Goal: Information Seeking & Learning: Learn about a topic

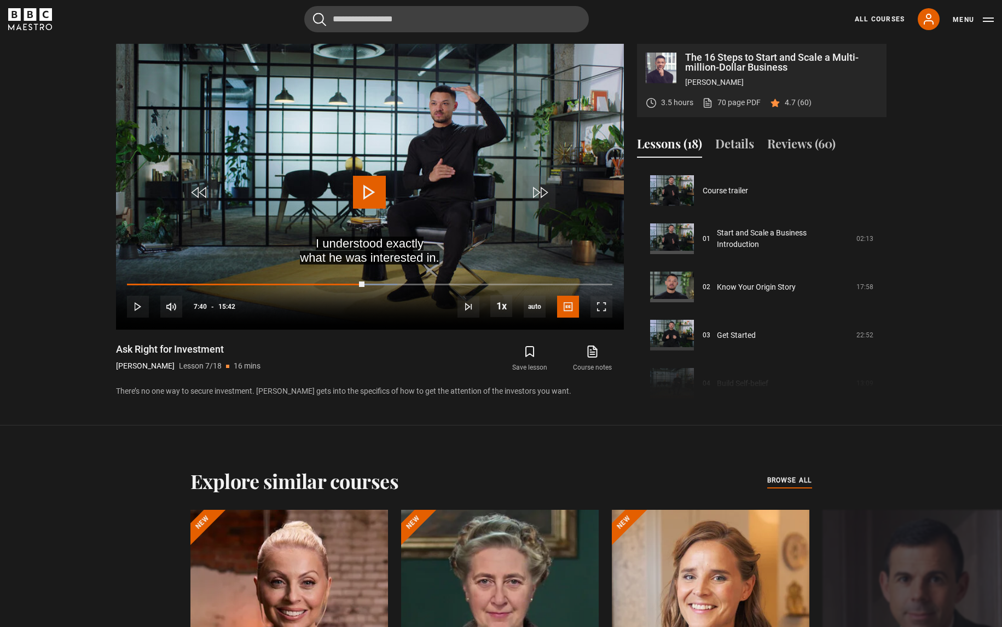
scroll to position [289, 0]
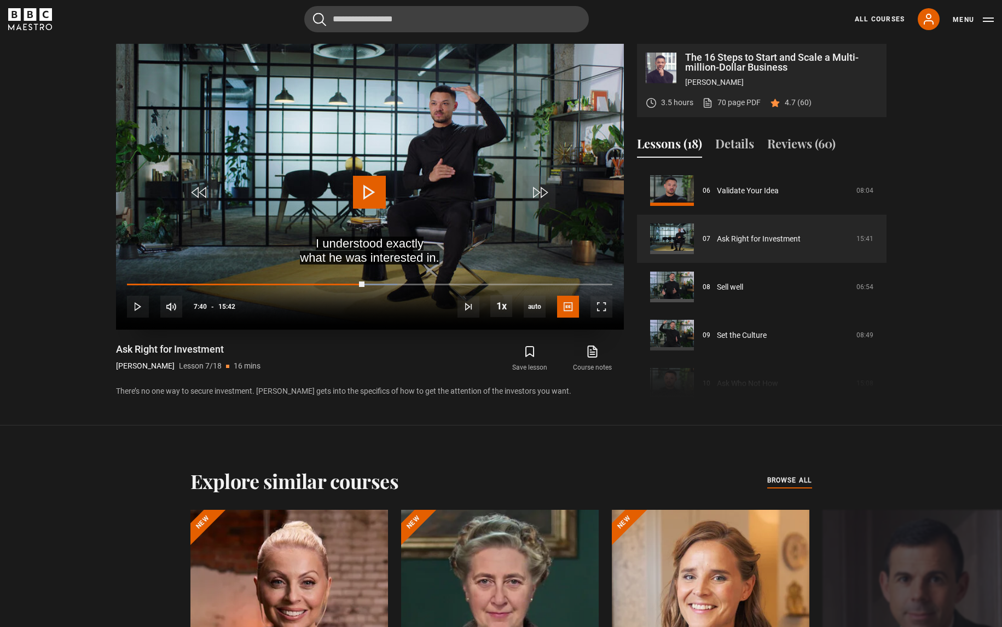
click at [363, 184] on span "Video Player" at bounding box center [369, 192] width 33 height 33
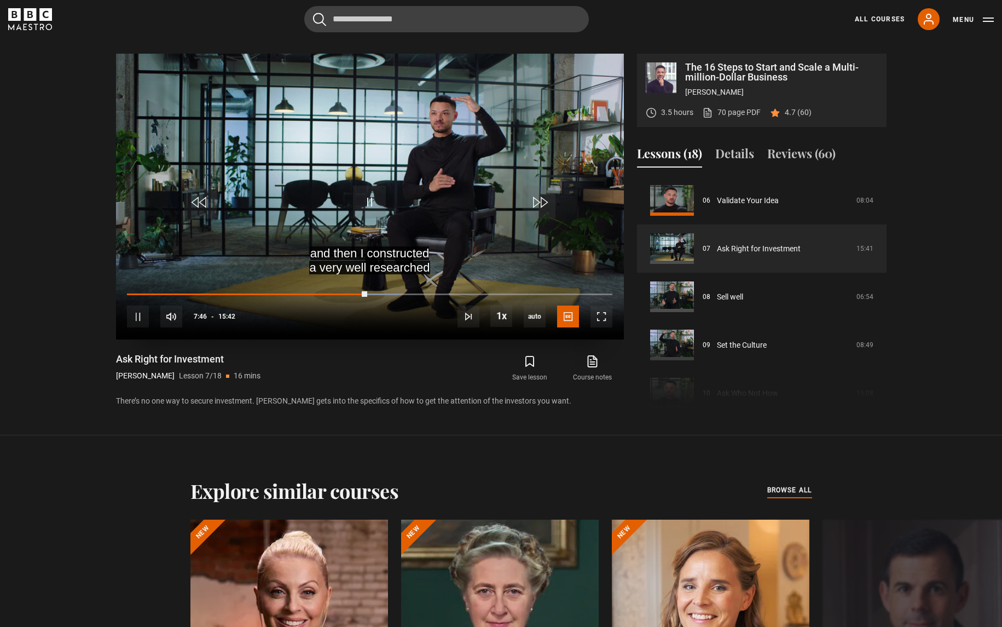
scroll to position [582, 0]
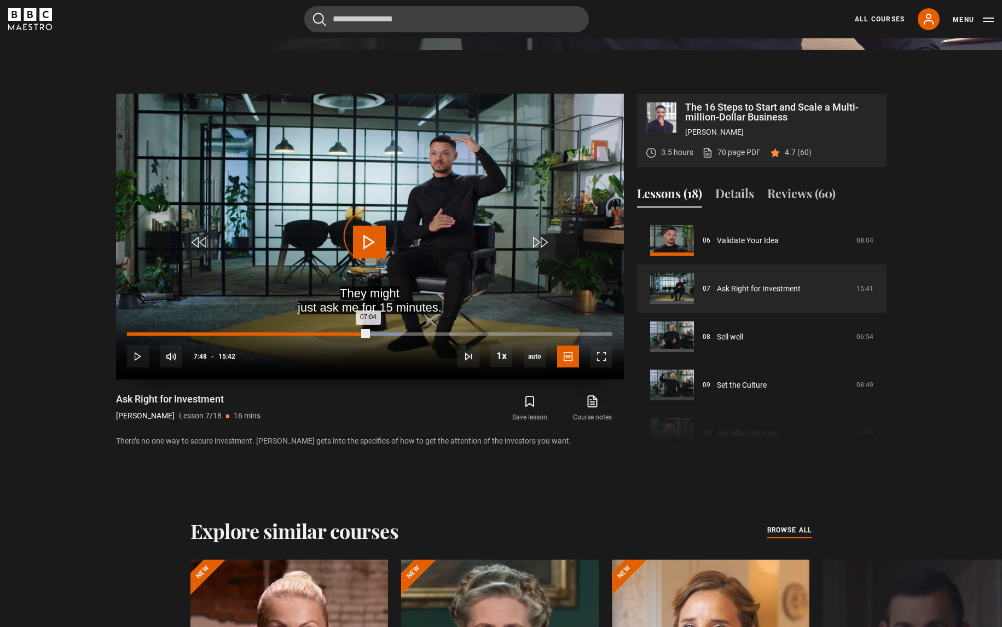
click at [345, 332] on div "Loaded : 56.26% 07:04 07:04" at bounding box center [369, 333] width 485 height 3
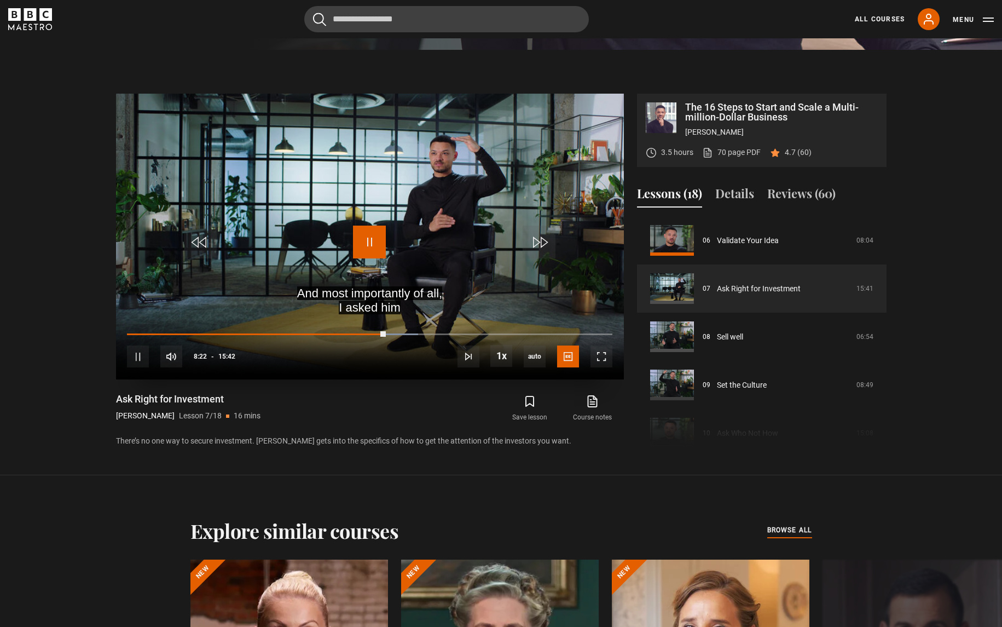
click at [370, 241] on span "Video Player" at bounding box center [369, 242] width 33 height 33
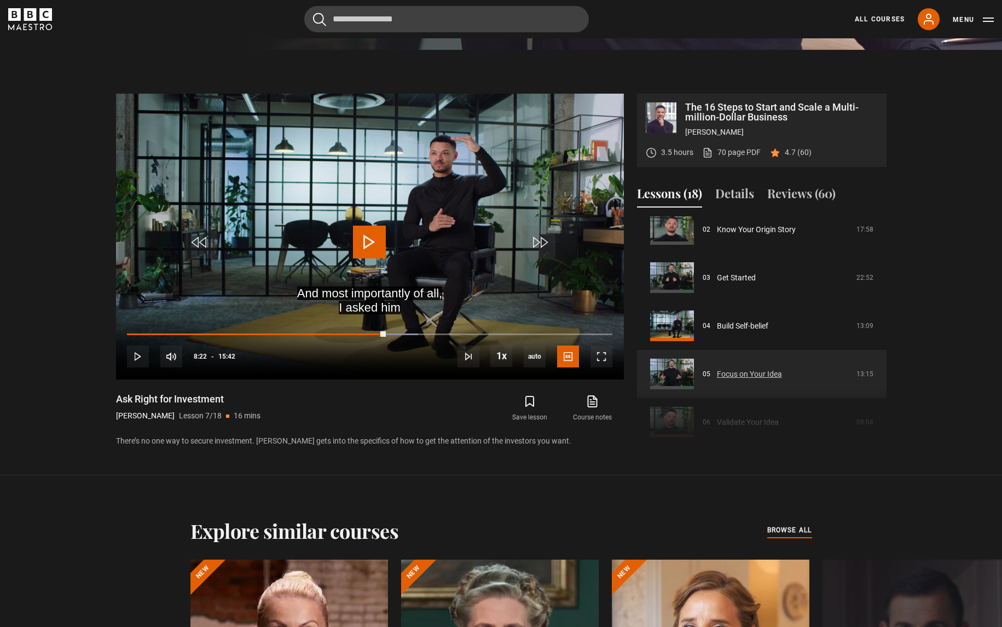
scroll to position [0, 0]
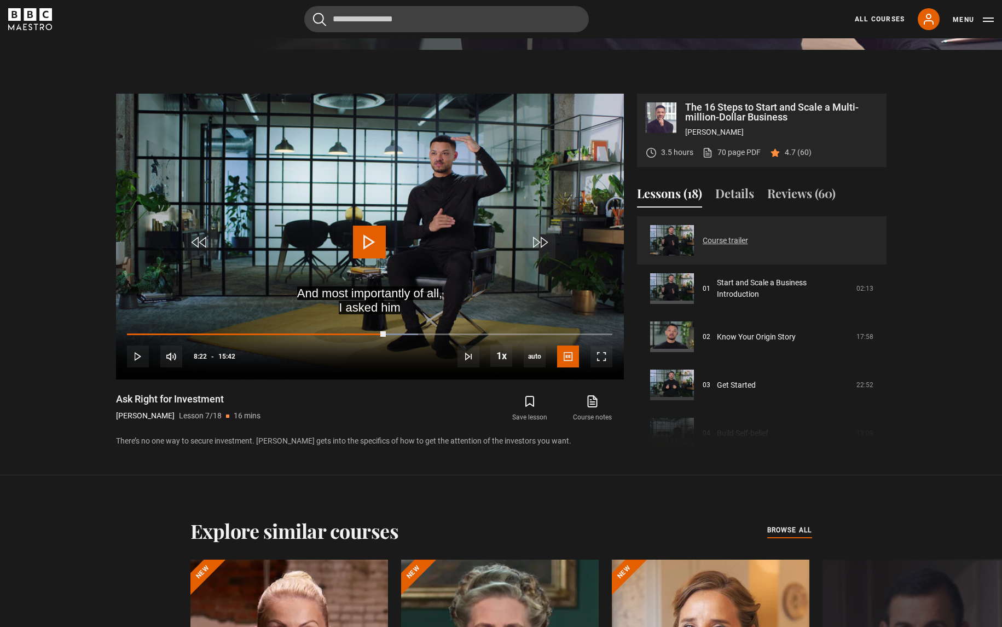
click at [748, 246] on link "Course trailer" at bounding box center [725, 240] width 45 height 11
click at [703, 246] on link "Course trailer" at bounding box center [725, 240] width 45 height 11
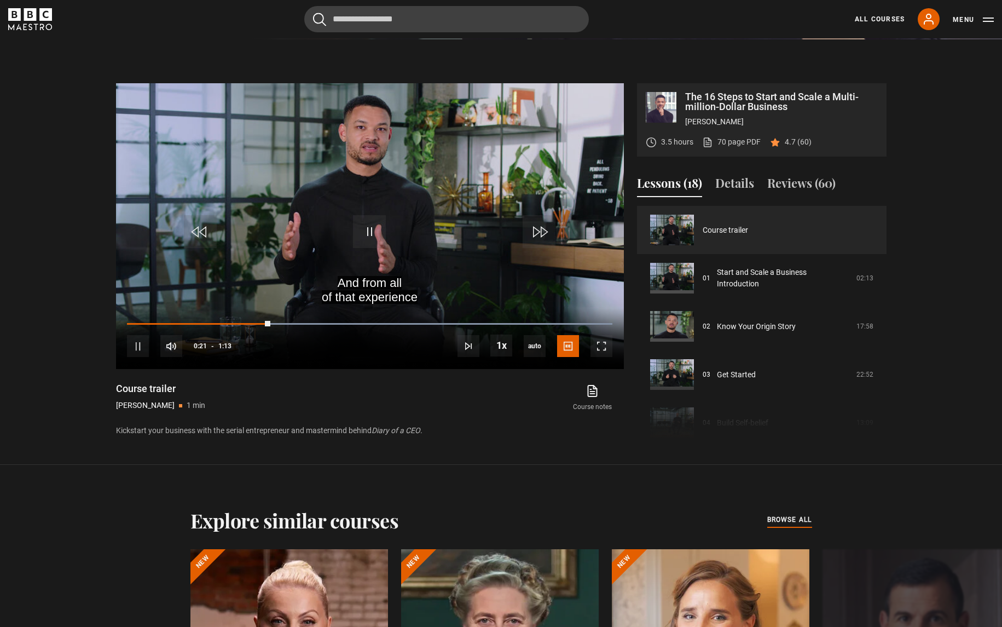
scroll to position [591, 0]
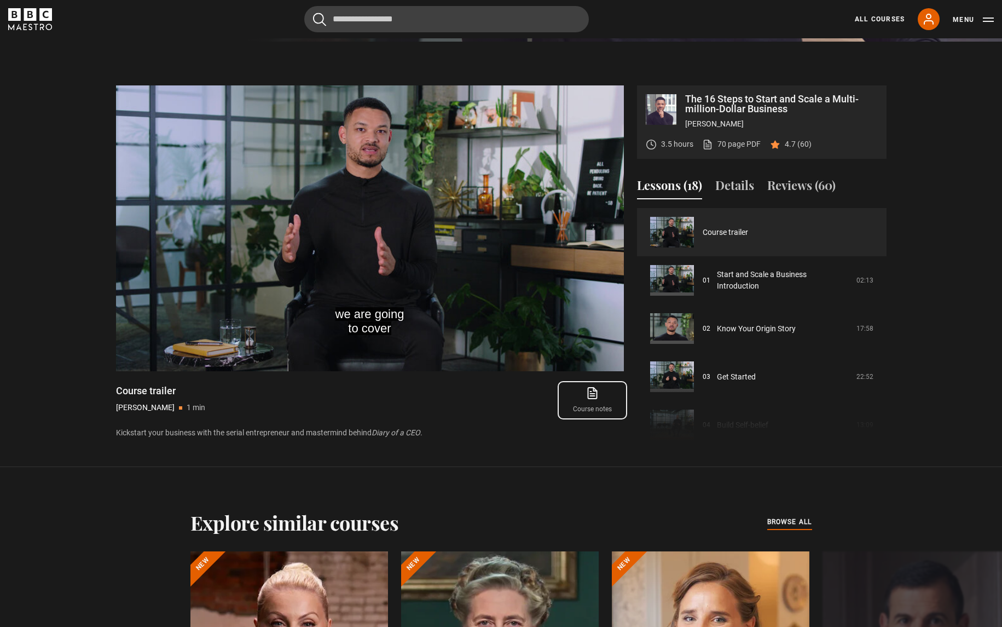
click at [595, 409] on link "Course notes opens in new tab" at bounding box center [592, 400] width 62 height 32
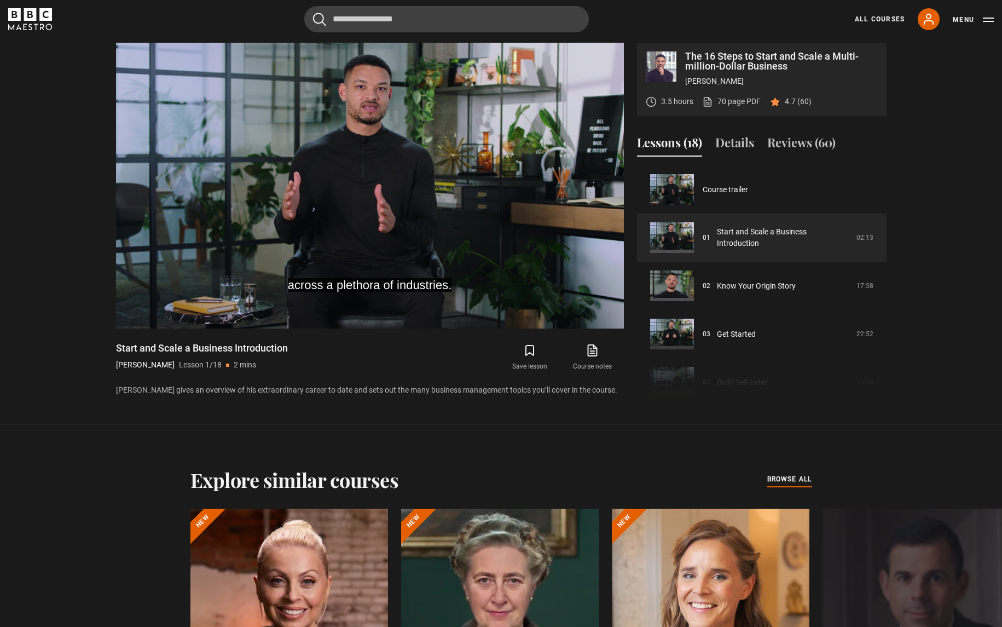
scroll to position [630, 0]
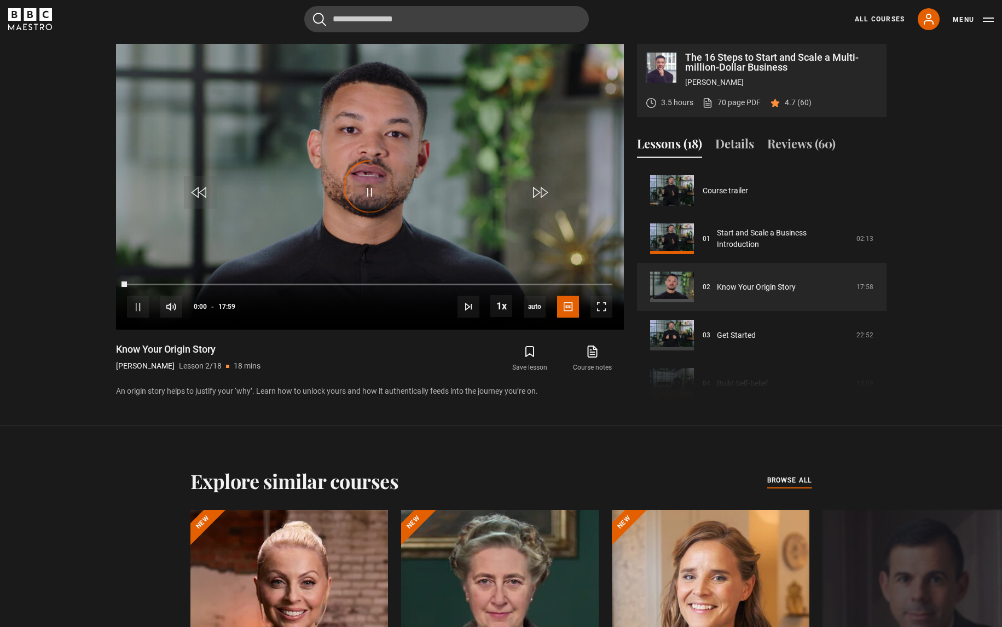
scroll to position [48, 0]
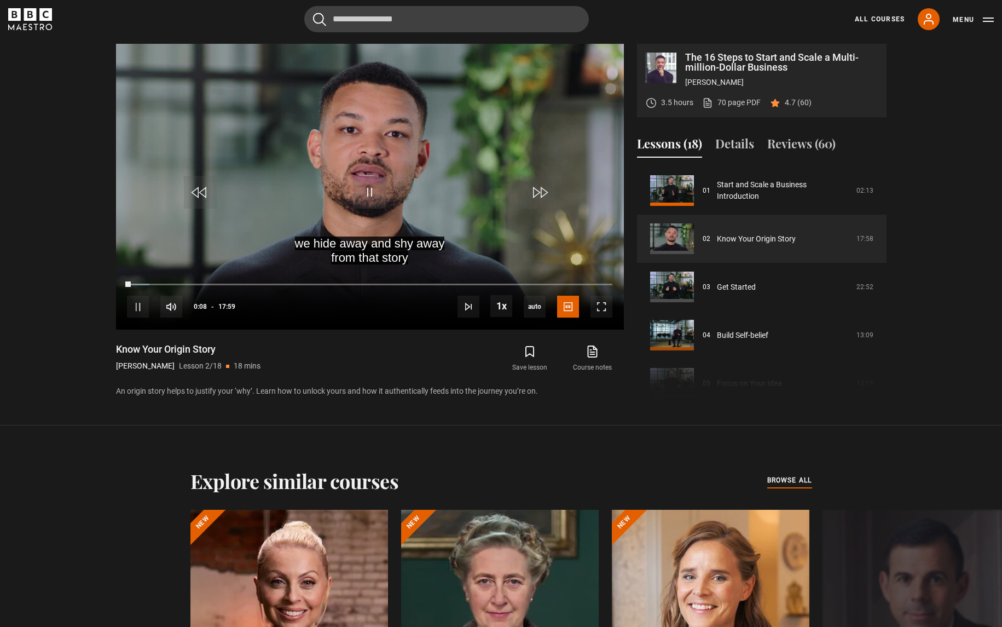
click at [938, 343] on section "The 16 Steps to Start and Scale a Multi-million-Dollar Business [PERSON_NAME] 3…" at bounding box center [501, 212] width 1002 height 425
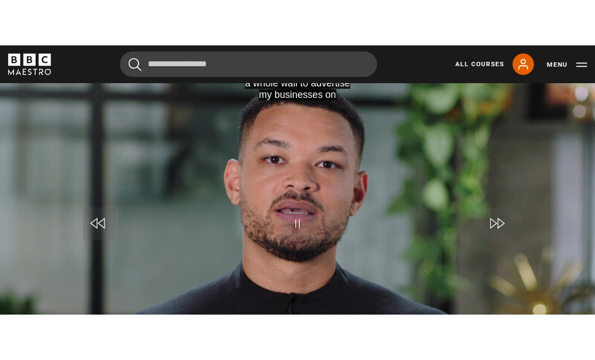
scroll to position [483, 0]
